Goal: Information Seeking & Learning: Learn about a topic

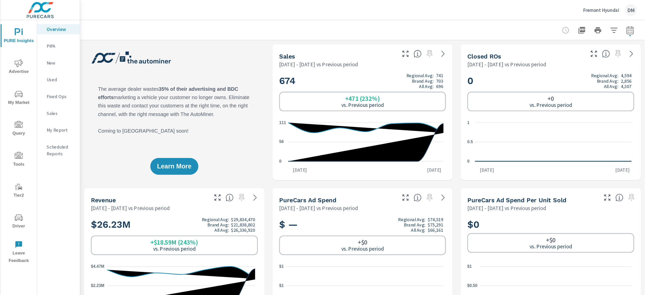
scroll to position [0, 0]
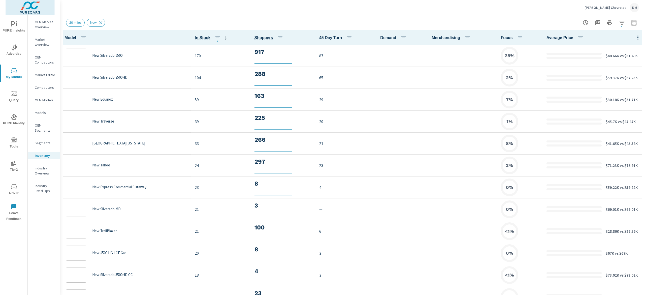
click at [30, 7] on img at bounding box center [30, 7] width 49 height 20
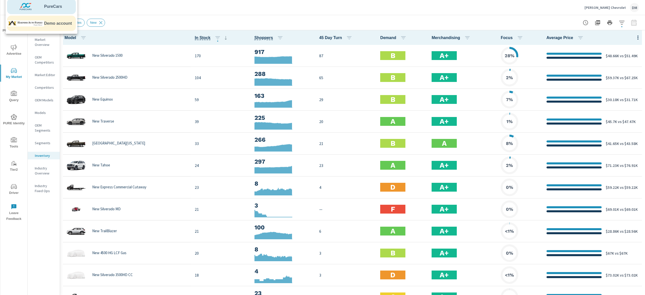
click at [40, 24] on img at bounding box center [25, 23] width 37 height 15
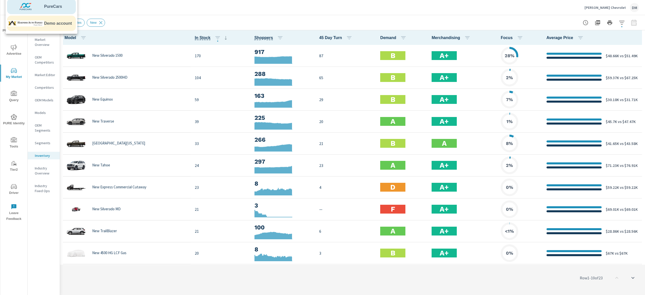
scroll to position [0, 0]
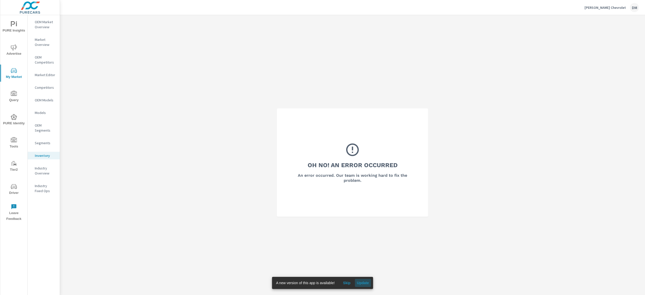
click at [363, 282] on span "Update" at bounding box center [363, 282] width 12 height 5
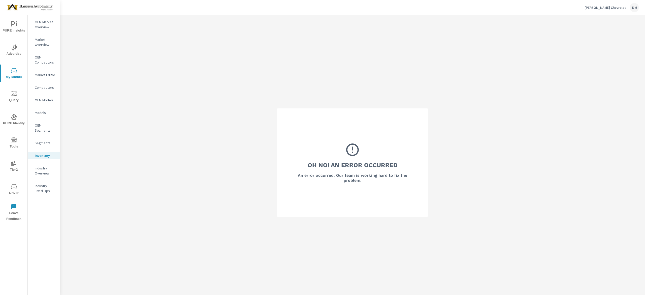
click at [40, 26] on p "OEM Market Overview" at bounding box center [45, 24] width 21 height 10
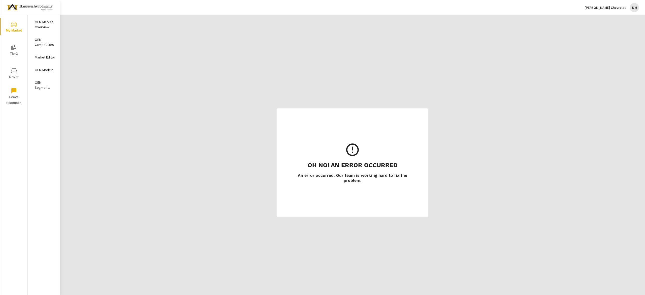
click at [45, 25] on p "OEM Market Overview" at bounding box center [45, 24] width 21 height 10
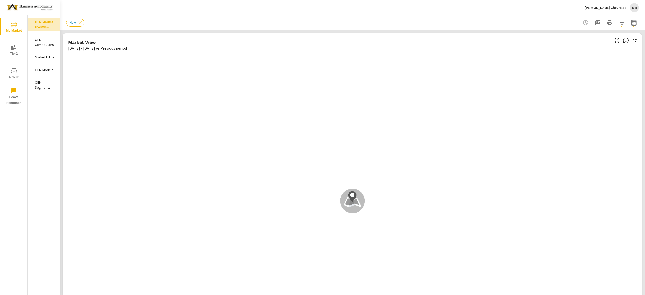
scroll to position [0, 0]
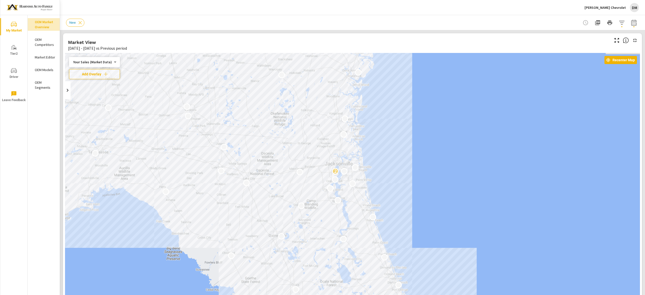
drag, startPoint x: 508, startPoint y: 183, endPoint x: 413, endPoint y: 183, distance: 94.9
click at [413, 183] on div "2 2" at bounding box center [352, 193] width 575 height 280
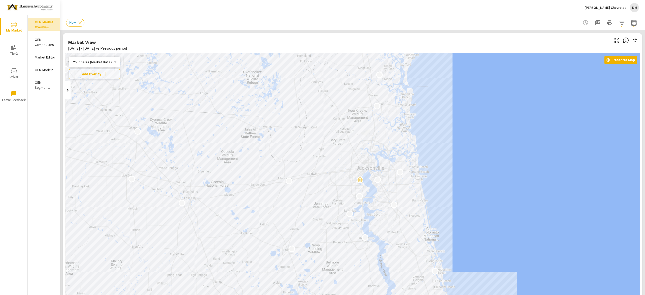
drag, startPoint x: 411, startPoint y: 182, endPoint x: 532, endPoint y: 206, distance: 123.5
click at [532, 206] on div "2" at bounding box center [352, 193] width 575 height 280
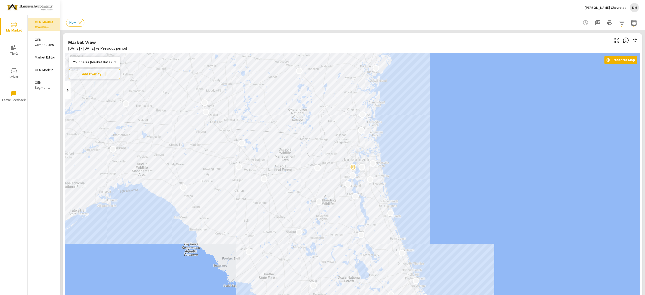
drag, startPoint x: 491, startPoint y: 238, endPoint x: 421, endPoint y: 199, distance: 80.2
click at [421, 199] on div "2 2" at bounding box center [445, 245] width 322 height 181
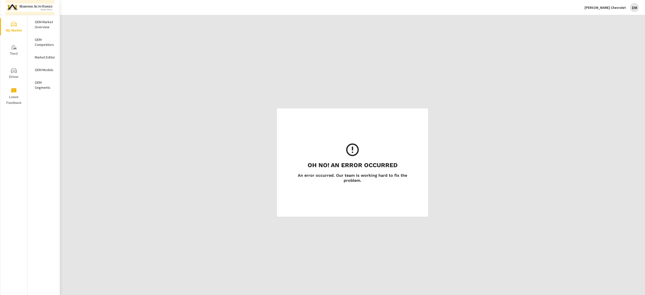
click at [31, 7] on img at bounding box center [30, 7] width 49 height 20
click at [37, 5] on img at bounding box center [25, 6] width 37 height 15
click at [44, 24] on p "OEM Market Overview" at bounding box center [45, 24] width 21 height 10
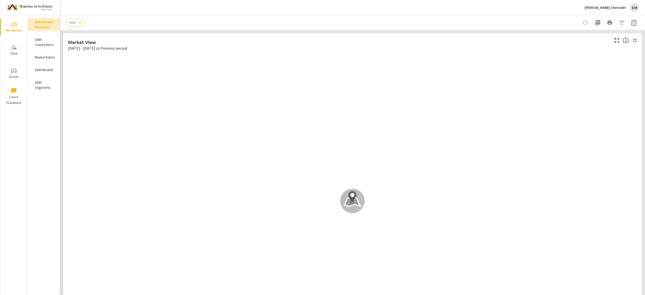
scroll to position [0, 0]
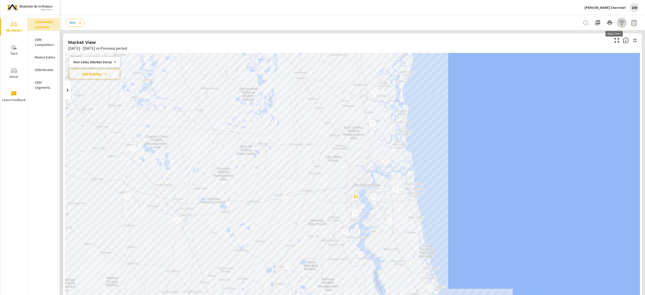
click at [619, 20] on icon "button" at bounding box center [622, 23] width 6 height 6
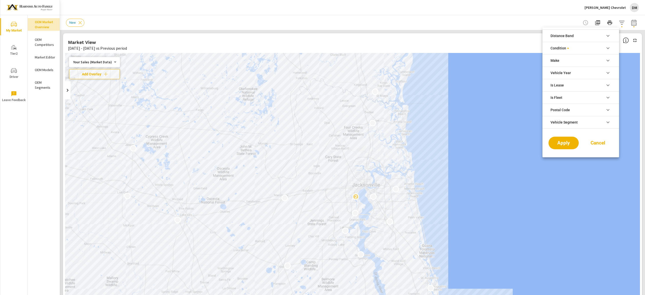
click at [79, 22] on div at bounding box center [322, 147] width 645 height 295
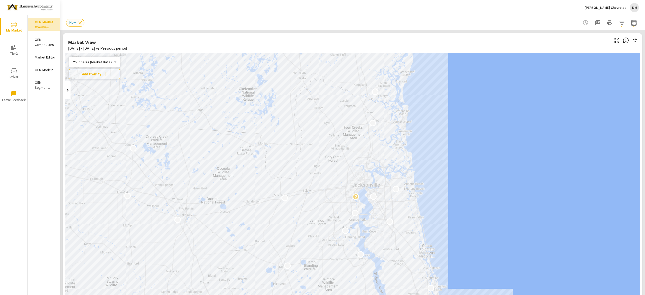
click at [81, 24] on icon at bounding box center [80, 23] width 6 height 6
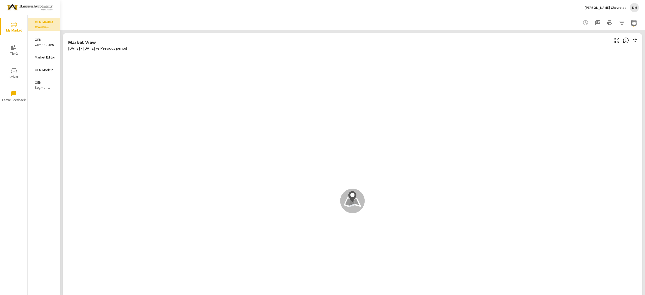
scroll to position [0, 0]
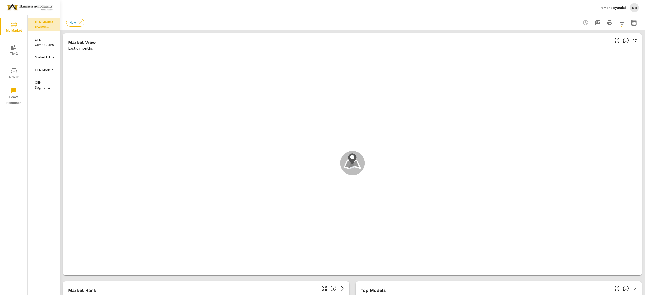
scroll to position [0, 0]
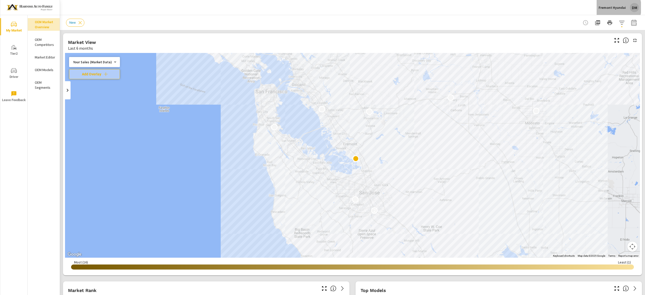
click at [612, 8] on p "Fremont Hyundai" at bounding box center [611, 7] width 27 height 5
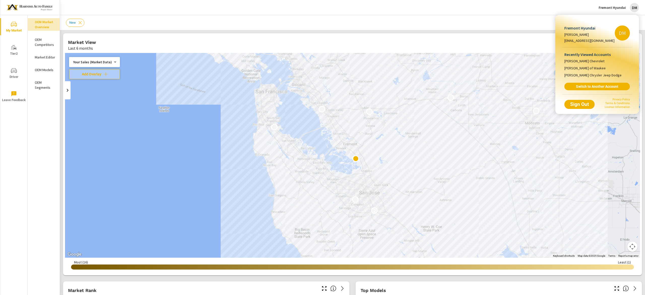
click at [431, 14] on div at bounding box center [322, 147] width 645 height 295
